Goal: Information Seeking & Learning: Find specific page/section

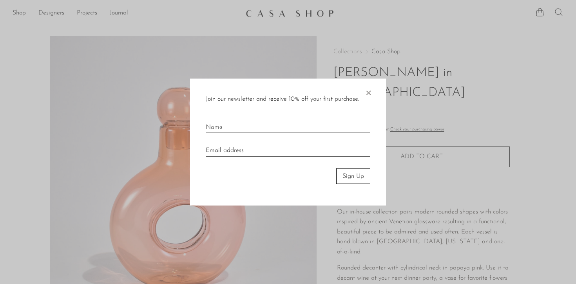
click at [369, 94] on span "×" at bounding box center [368, 90] width 8 height 25
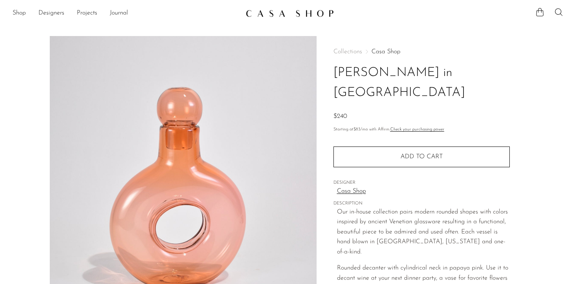
click at [382, 52] on link "Casa Shop" at bounding box center [385, 52] width 29 height 6
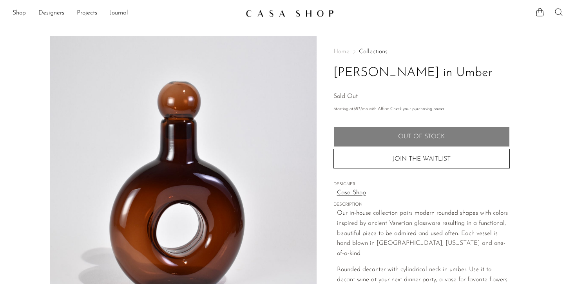
drag, startPoint x: 469, startPoint y: 73, endPoint x: 366, endPoint y: 72, distance: 102.6
click at [366, 72] on h1 "[PERSON_NAME] in Umber" at bounding box center [421, 73] width 176 height 20
copy h1 "Decanter in Umber"
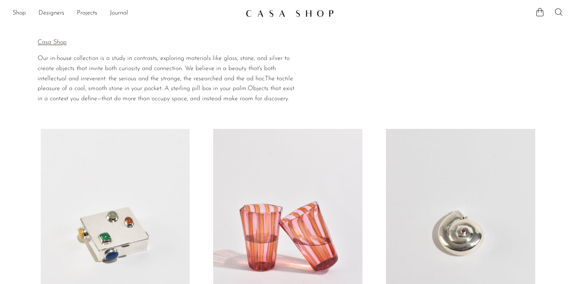
click at [560, 12] on icon at bounding box center [558, 11] width 9 height 9
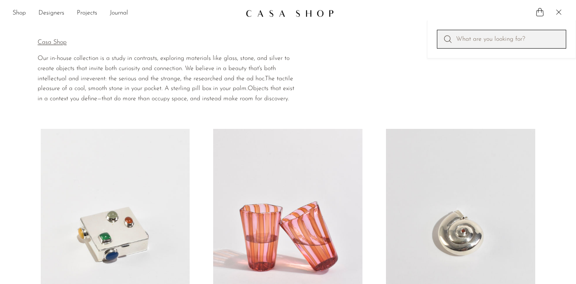
type input "s"
type input "decaner"
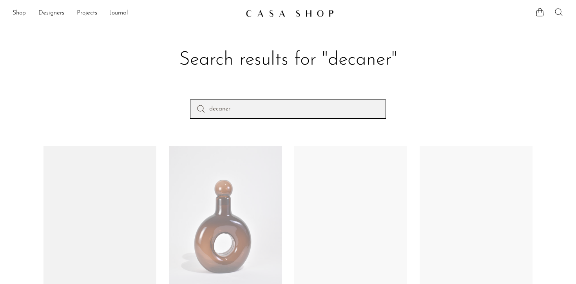
click at [325, 107] on input "decaner" at bounding box center [288, 108] width 196 height 19
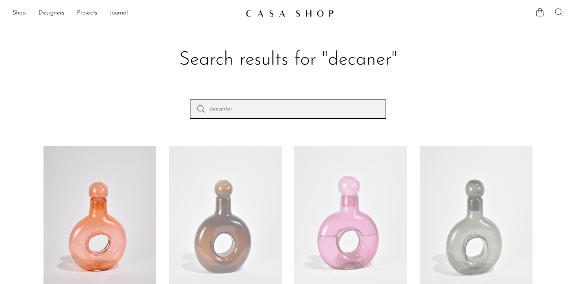
type input "decanter"
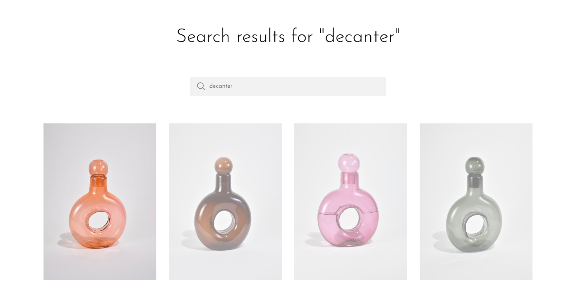
scroll to position [1, 0]
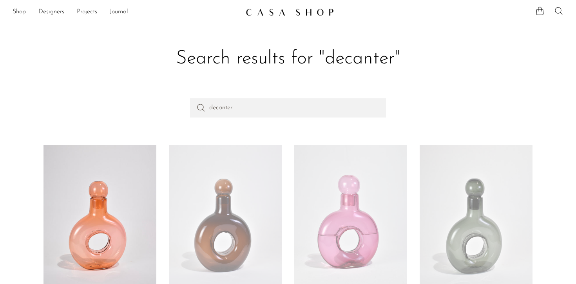
drag, startPoint x: 196, startPoint y: 52, endPoint x: 272, endPoint y: 0, distance: 91.8
click at [210, 47] on h1 "Search results for "decanter"" at bounding box center [288, 59] width 476 height 24
